Goal: Use online tool/utility: Utilize a website feature to perform a specific function

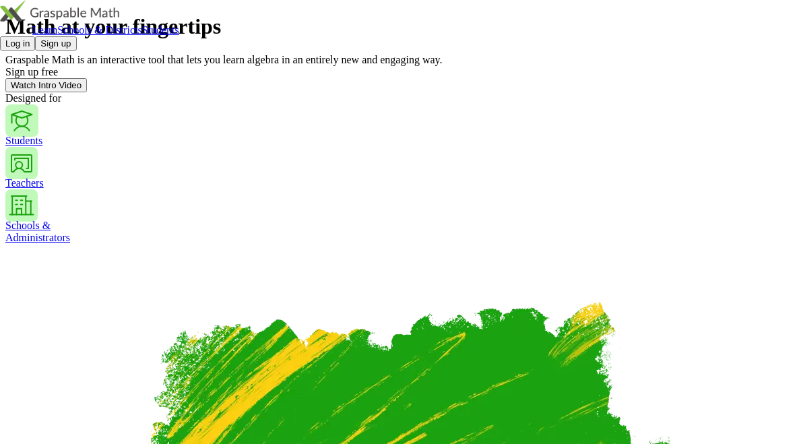
click at [35, 36] on button "Log in" at bounding box center [17, 43] width 35 height 14
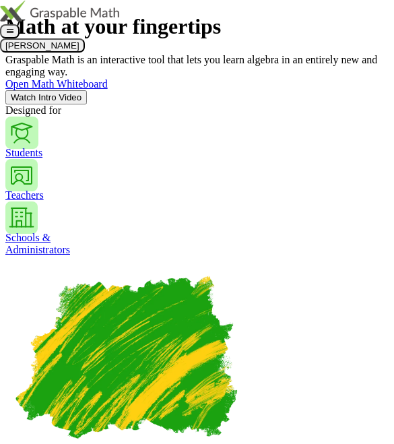
click at [108, 90] on span "Open Math Whiteboard" at bounding box center [56, 83] width 102 height 11
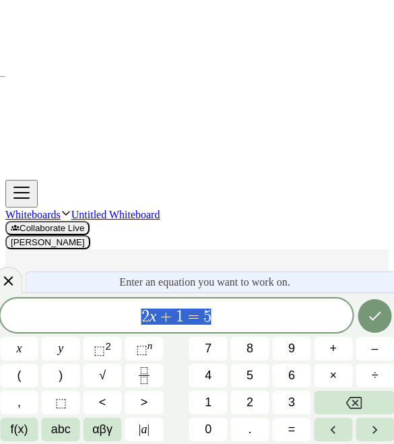
click at [253, 392] on button "2" at bounding box center [250, 403] width 38 height 24
click at [13, 383] on button "(" at bounding box center [19, 376] width 38 height 24
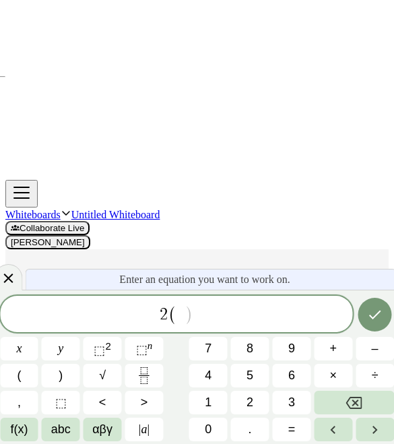
click at [288, 400] on span "3" at bounding box center [291, 403] width 7 height 14
click at [22, 352] on span "x" at bounding box center [18, 349] width 5 height 14
click at [372, 344] on span "–" at bounding box center [375, 349] width 7 height 14
click at [218, 338] on button "7" at bounding box center [208, 349] width 38 height 24
click at [58, 384] on button ")" at bounding box center [61, 376] width 38 height 24
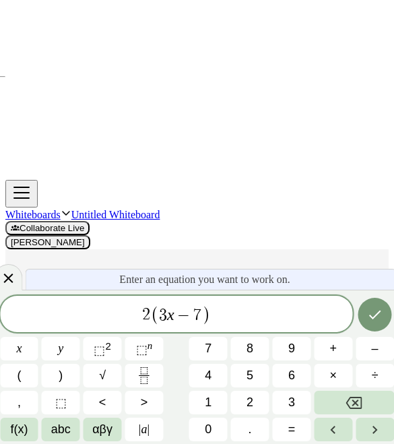
click at [330, 346] on span "+" at bounding box center [333, 349] width 7 height 14
click at [22, 353] on span "x" at bounding box center [18, 349] width 5 height 14
click at [290, 429] on span "=" at bounding box center [291, 430] width 7 height 14
click at [247, 404] on span "2" at bounding box center [250, 403] width 7 height 14
click at [210, 399] on span "1" at bounding box center [208, 403] width 7 height 14
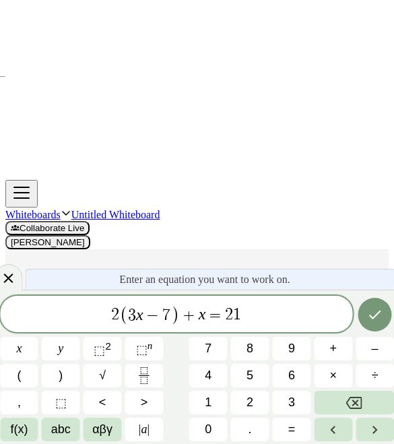
click at [367, 315] on icon "Done" at bounding box center [375, 315] width 16 height 16
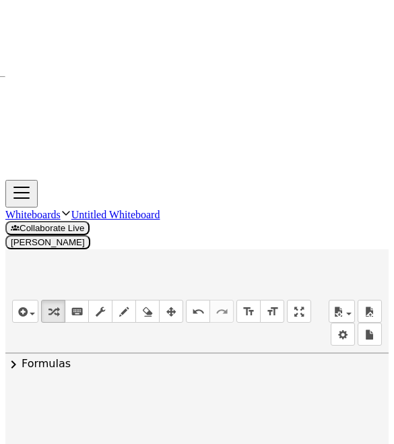
scroll to position [21, 9]
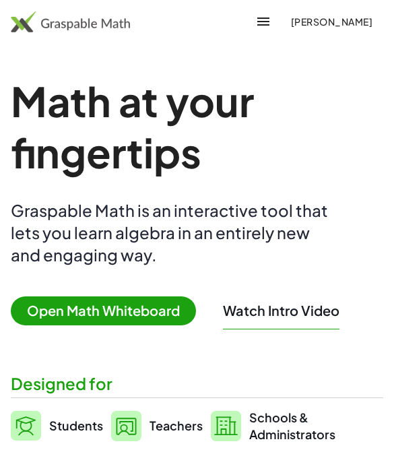
click at [144, 314] on span "Open Math Whiteboard" at bounding box center [103, 311] width 185 height 29
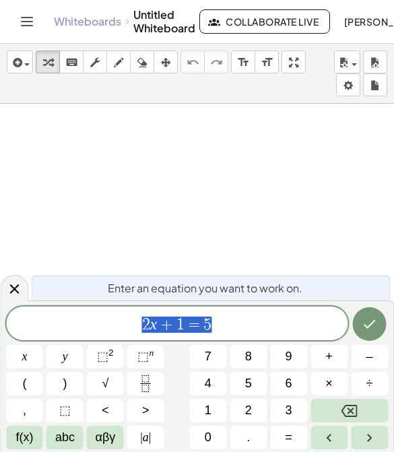
click at [352, 406] on icon "Backspace" at bounding box center [350, 411] width 16 height 16
click at [295, 414] on button "3" at bounding box center [288, 411] width 37 height 24
click at [28, 394] on button "(" at bounding box center [24, 384] width 37 height 24
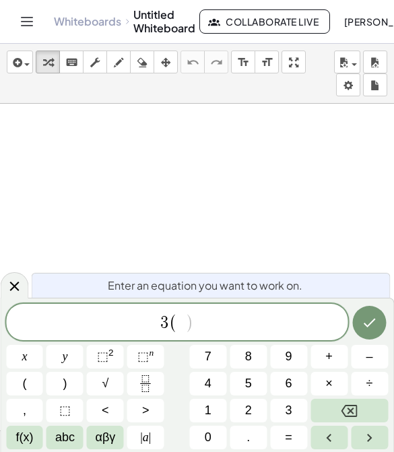
click at [249, 408] on span "2" at bounding box center [248, 411] width 7 height 18
click at [28, 355] on button "x" at bounding box center [24, 357] width 37 height 24
click at [195, 327] on span ")" at bounding box center [193, 323] width 9 height 20
click at [200, 320] on span "3 ( 2 x ) ​" at bounding box center [177, 323] width 342 height 22
click at [190, 329] on span ")" at bounding box center [193, 323] width 9 height 20
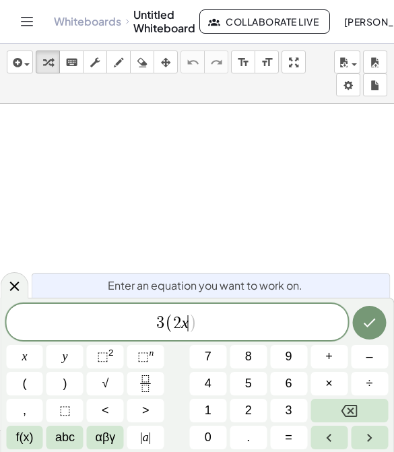
click at [333, 365] on span "+" at bounding box center [329, 357] width 7 height 18
click at [240, 408] on button "2" at bounding box center [248, 411] width 37 height 24
click at [71, 375] on button ")" at bounding box center [65, 384] width 37 height 24
click at [373, 355] on span "–" at bounding box center [370, 357] width 7 height 18
click at [209, 383] on span "4" at bounding box center [208, 384] width 7 height 18
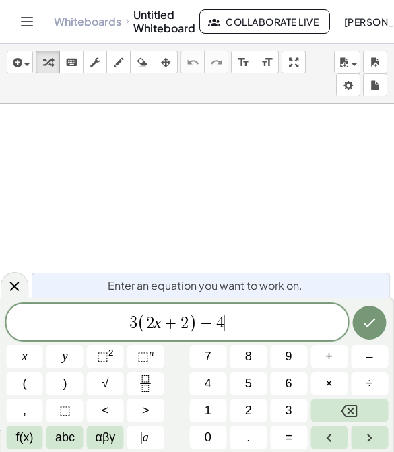
click at [30, 379] on button "(" at bounding box center [24, 384] width 37 height 24
click at [31, 352] on button "x" at bounding box center [24, 357] width 37 height 24
click at [359, 355] on button "–" at bounding box center [369, 357] width 37 height 24
click at [246, 386] on span "5" at bounding box center [248, 384] width 7 height 18
click at [70, 383] on button ")" at bounding box center [65, 384] width 37 height 24
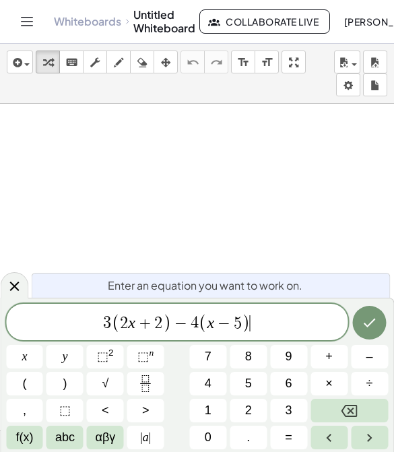
click at [287, 440] on span "=" at bounding box center [288, 438] width 7 height 18
click at [215, 412] on button "1" at bounding box center [207, 411] width 37 height 24
click at [254, 358] on button "8" at bounding box center [248, 357] width 37 height 24
click at [364, 330] on icon "Done" at bounding box center [370, 323] width 16 height 16
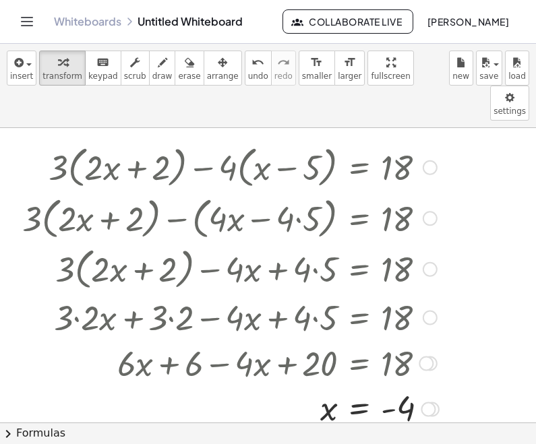
scroll to position [126, 0]
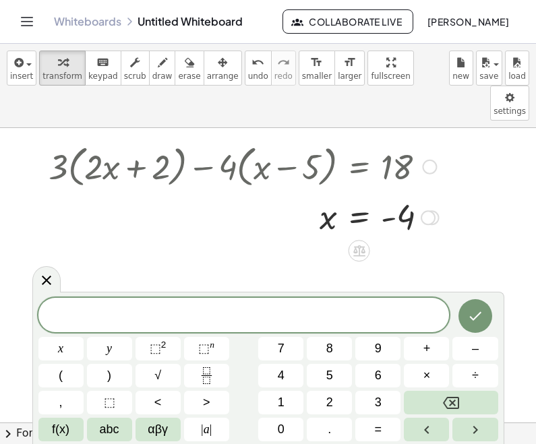
click at [337, 401] on button "2" at bounding box center [329, 403] width 45 height 24
click at [203, 374] on icon "Fraction" at bounding box center [206, 370] width 7 height 7
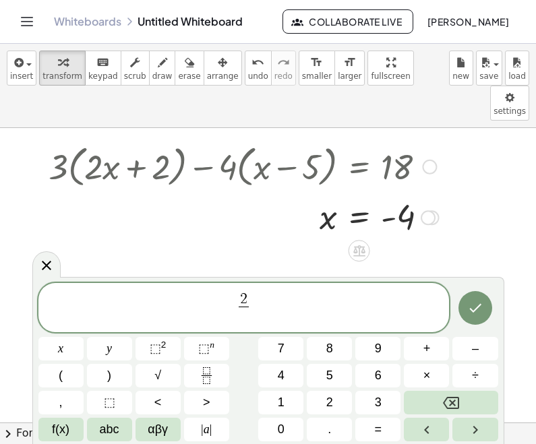
click at [382, 400] on button "3" at bounding box center [377, 403] width 45 height 24
click at [394, 434] on icon "Right arrow" at bounding box center [475, 430] width 16 height 16
click at [57, 377] on button "(" at bounding box center [60, 376] width 45 height 24
click at [76, 342] on button "x" at bounding box center [60, 349] width 45 height 24
click at [394, 352] on span "–" at bounding box center [475, 349] width 7 height 18
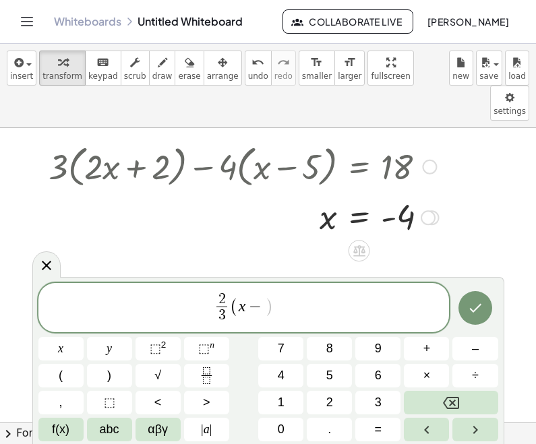
click at [338, 404] on button "2" at bounding box center [329, 403] width 45 height 24
click at [111, 375] on span ")" at bounding box center [109, 376] width 4 height 18
click at [388, 425] on button "=" at bounding box center [377, 430] width 45 height 24
click at [288, 375] on button "4" at bounding box center [280, 376] width 45 height 24
click at [394, 319] on button "Done" at bounding box center [475, 308] width 34 height 34
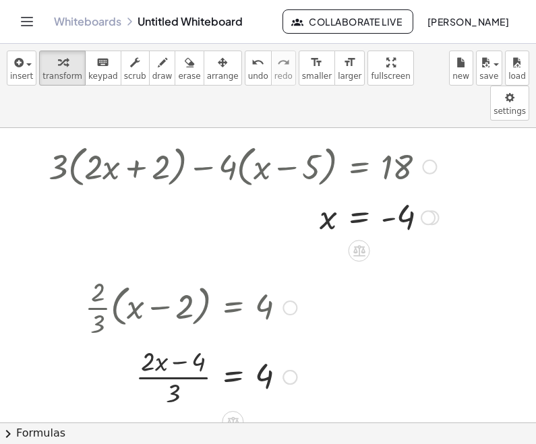
click at [296, 301] on div at bounding box center [289, 308] width 15 height 15
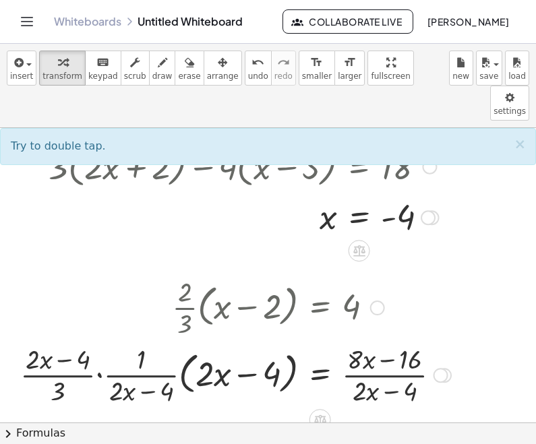
click at [1, 25] on header "Whiteboards Untitled Whiteboard Collaborate Live [PERSON_NAME]" at bounding box center [268, 22] width 536 height 44
